Goal: Information Seeking & Learning: Learn about a topic

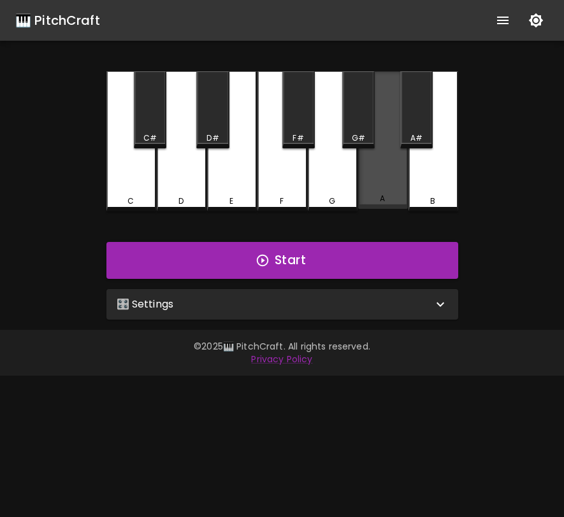
click at [383, 183] on div "A" at bounding box center [383, 140] width 50 height 138
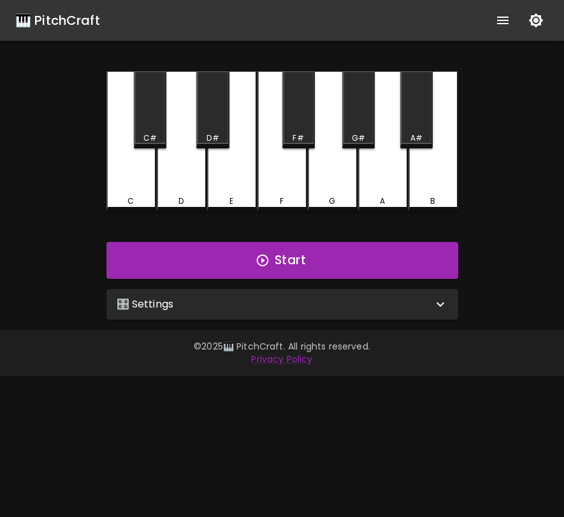
click at [383, 183] on div "A" at bounding box center [383, 141] width 50 height 140
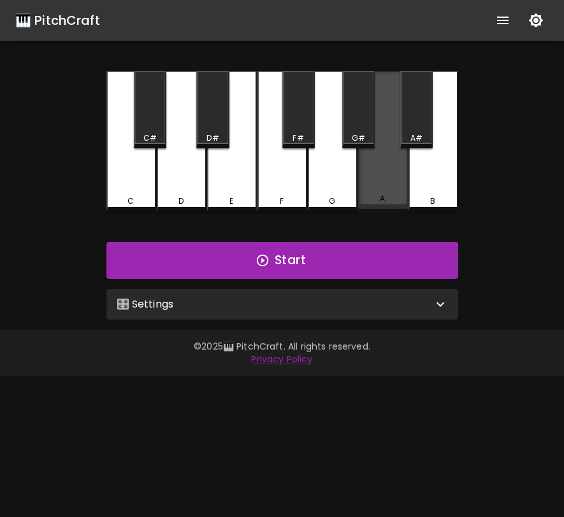
click at [383, 183] on div "A" at bounding box center [383, 140] width 50 height 138
click at [382, 183] on div "A" at bounding box center [383, 140] width 50 height 138
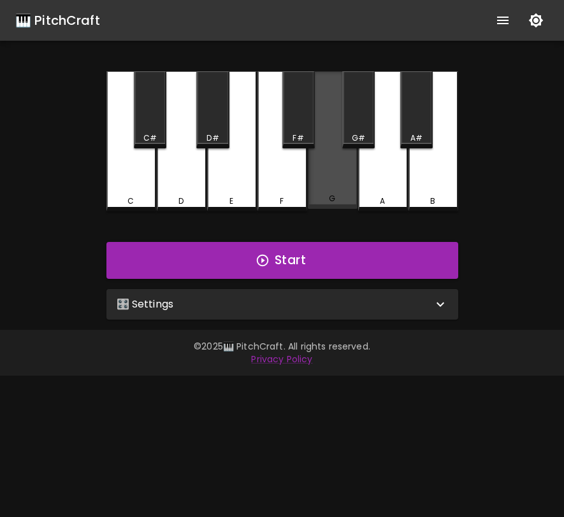
click at [331, 203] on div "G" at bounding box center [332, 198] width 6 height 11
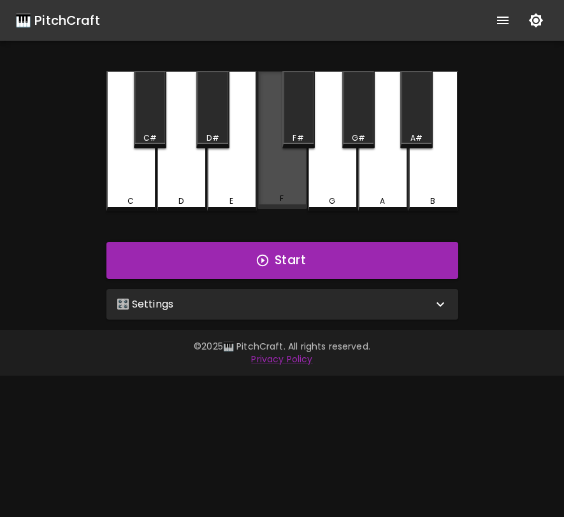
click at [280, 196] on div "F" at bounding box center [282, 198] width 4 height 11
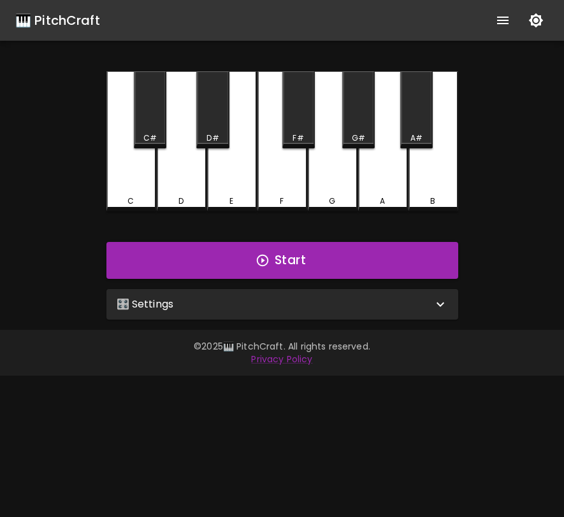
click at [280, 196] on div "F" at bounding box center [282, 201] width 4 height 11
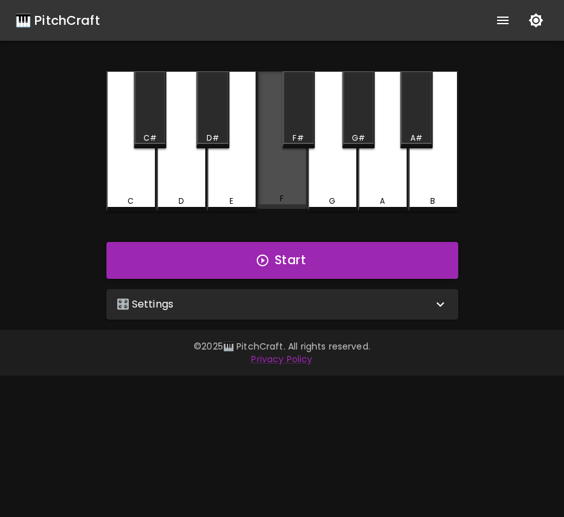
click at [280, 196] on div "F" at bounding box center [282, 198] width 4 height 11
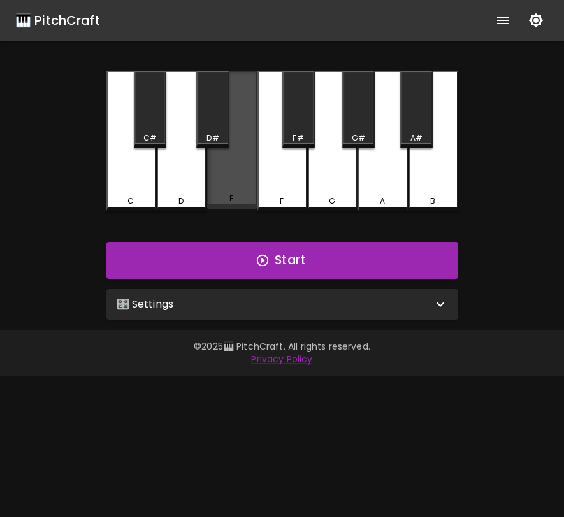
click at [241, 190] on div "E" at bounding box center [232, 140] width 50 height 138
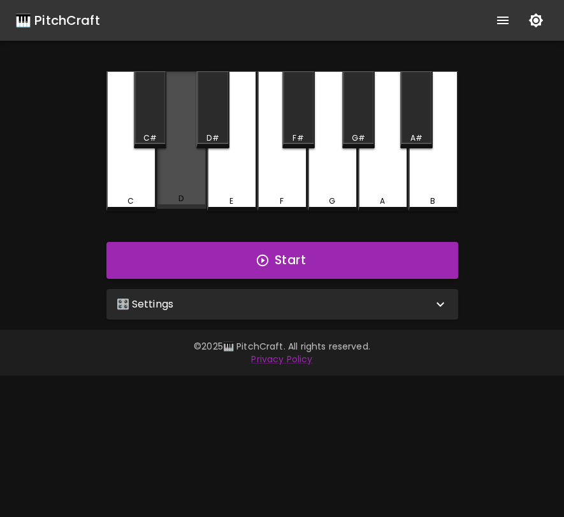
click at [196, 178] on div "D" at bounding box center [182, 140] width 50 height 138
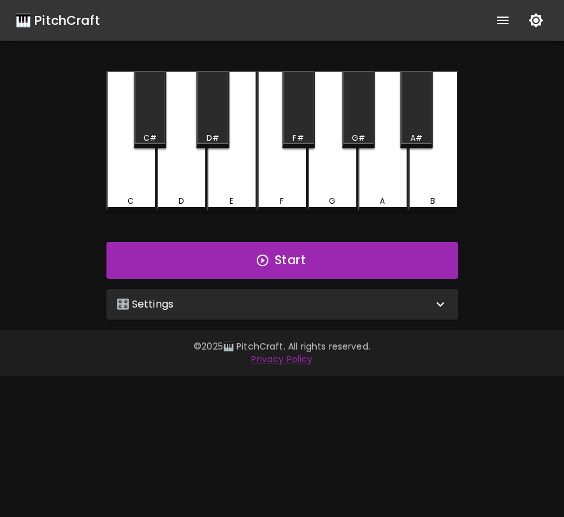
click at [138, 161] on div "C" at bounding box center [131, 141] width 50 height 140
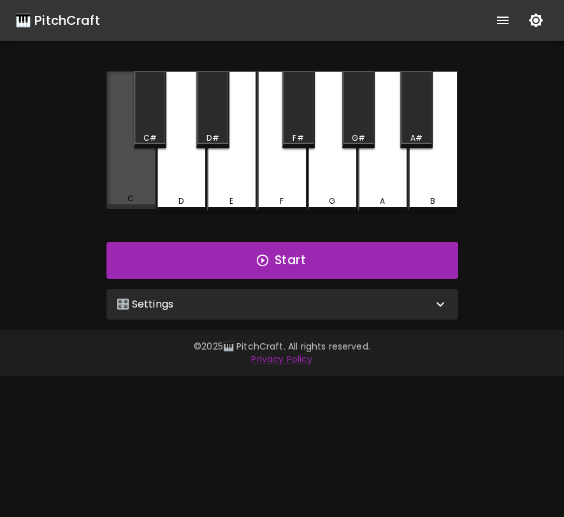
click at [138, 161] on div "C" at bounding box center [131, 140] width 50 height 138
